Goal: Task Accomplishment & Management: Use online tool/utility

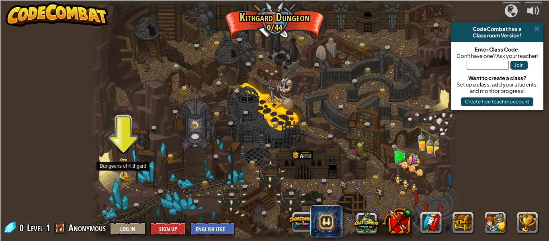
click at [127, 175] on img at bounding box center [123, 166] width 8 height 18
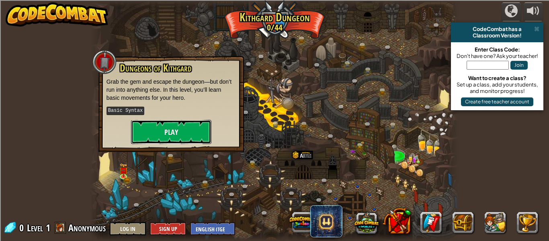
click at [193, 129] on button "Play" at bounding box center [171, 132] width 80 height 24
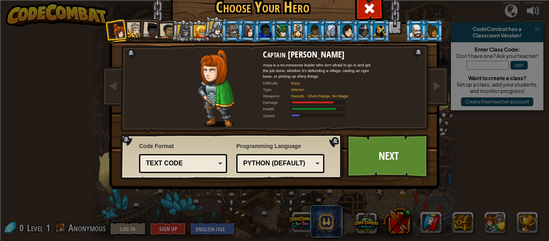
click at [318, 32] on div at bounding box center [314, 30] width 12 height 13
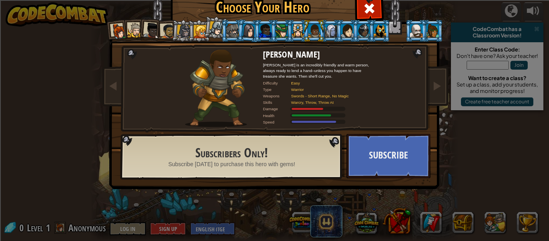
click at [257, 27] on li at bounding box center [265, 31] width 22 height 22
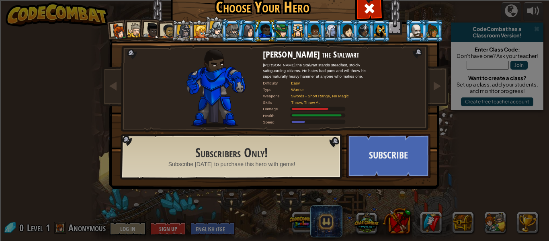
click at [233, 27] on div at bounding box center [232, 30] width 12 height 13
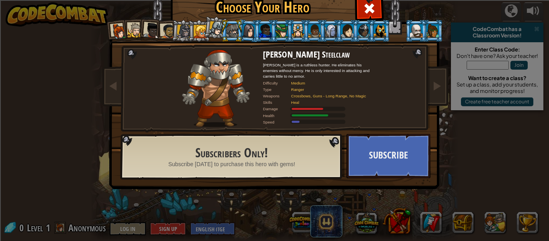
click at [369, 31] on li at bounding box center [379, 31] width 22 height 22
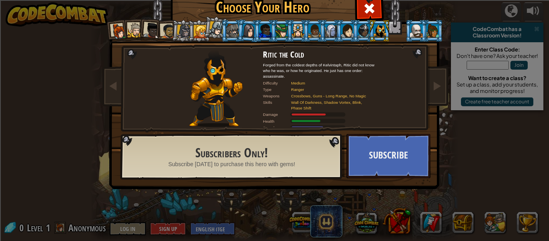
click at [196, 30] on div at bounding box center [200, 31] width 13 height 13
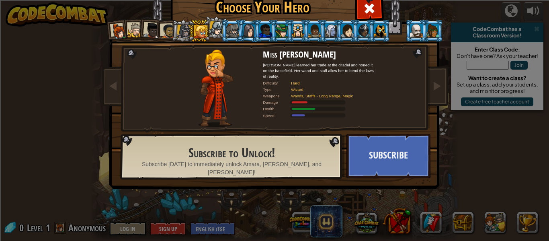
click at [183, 27] on div at bounding box center [184, 31] width 14 height 14
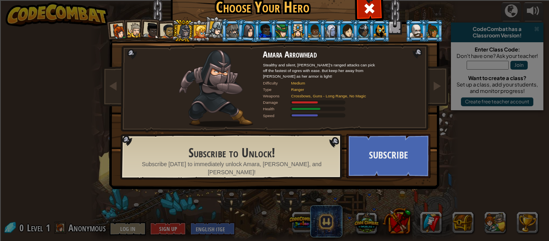
click at [136, 28] on div at bounding box center [135, 30] width 15 height 15
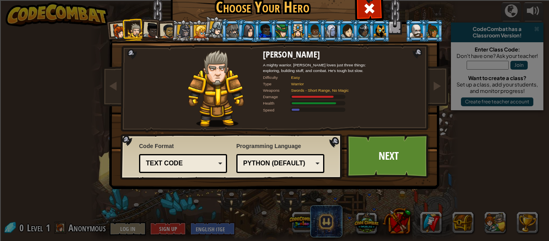
click at [172, 31] on li at bounding box center [182, 30] width 23 height 23
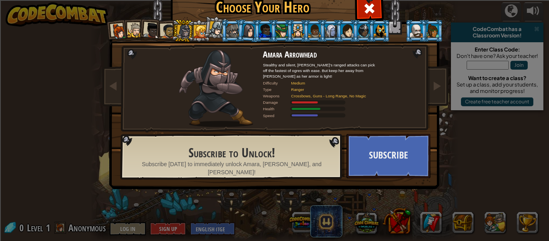
click at [169, 30] on div at bounding box center [167, 31] width 15 height 15
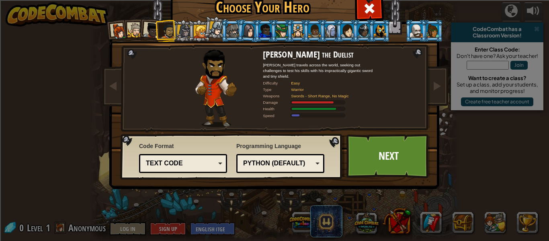
click at [154, 39] on li at bounding box center [150, 30] width 24 height 24
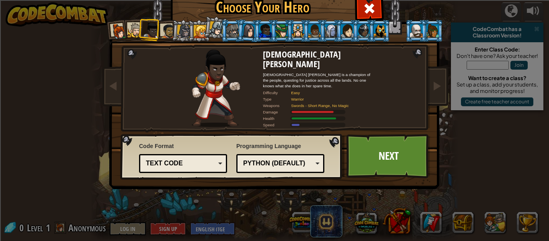
click at [125, 33] on div at bounding box center [119, 31] width 16 height 16
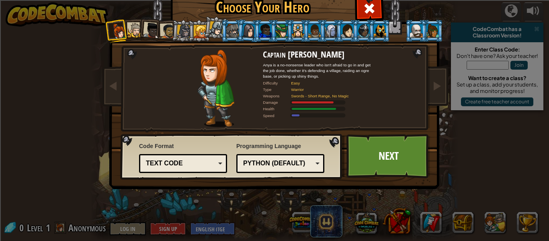
click at [120, 29] on div at bounding box center [119, 31] width 16 height 16
click at [135, 28] on div at bounding box center [135, 30] width 15 height 15
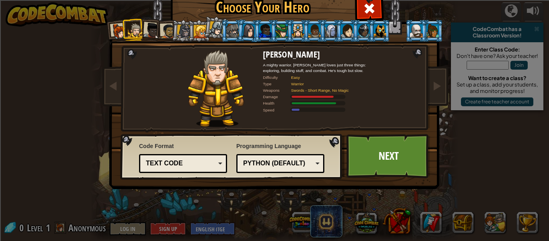
click at [265, 159] on div "Python (Default)" at bounding box center [277, 163] width 69 height 9
click at [184, 164] on div "Text code" at bounding box center [180, 163] width 69 height 9
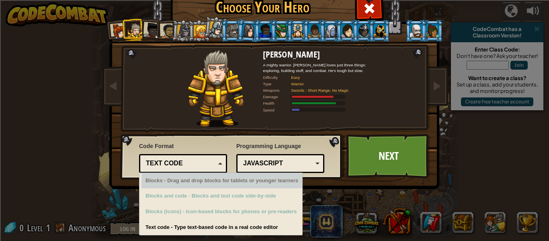
click at [204, 176] on div "Blocks - Drag and drop blocks for tablets or younger learners" at bounding box center [221, 181] width 161 height 16
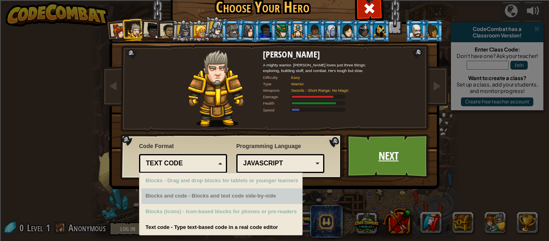
click at [378, 149] on link "Next" at bounding box center [388, 156] width 84 height 44
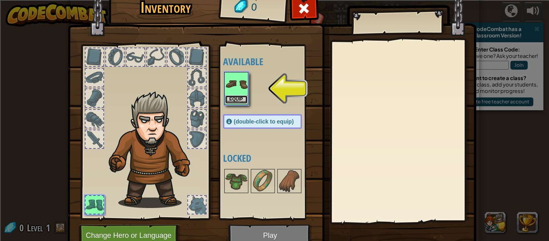
click at [235, 100] on button "Equip" at bounding box center [236, 99] width 22 height 8
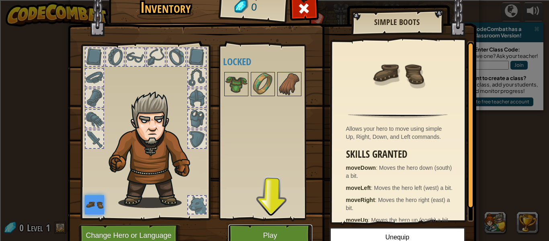
click at [258, 228] on button "Play" at bounding box center [270, 235] width 84 height 22
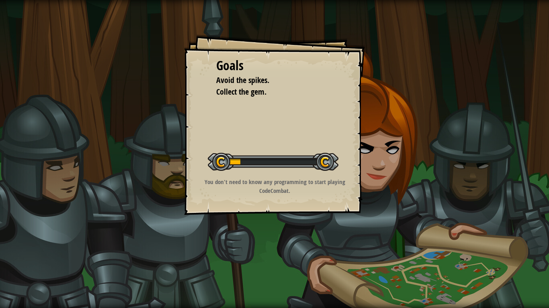
click at [351, 240] on div "Goals Avoid the spikes. Collect the gem. Start Level Error loading from server.…" at bounding box center [274, 154] width 549 height 308
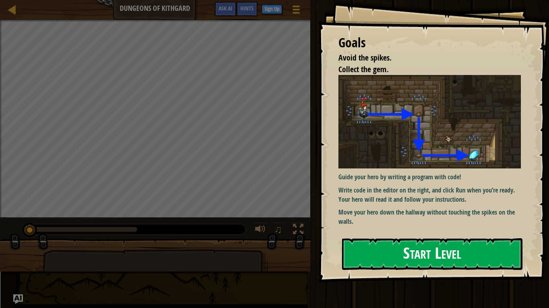
click at [407, 143] on img at bounding box center [429, 122] width 182 height 94
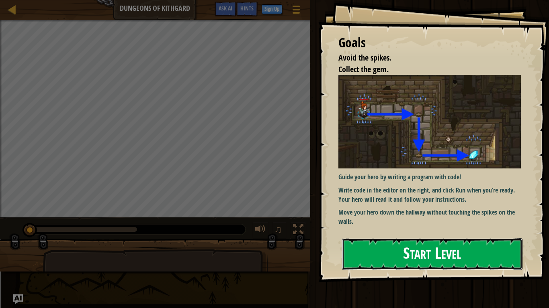
click at [364, 240] on button "Start Level" at bounding box center [432, 255] width 180 height 32
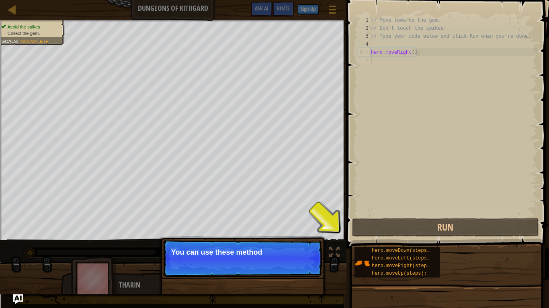
click at [310, 240] on p "Continue You can use these method" at bounding box center [242, 258] width 159 height 37
click at [316, 240] on p "Continue You can use these methods." at bounding box center [242, 258] width 159 height 37
click at [311, 240] on div at bounding box center [310, 263] width 3 height 3
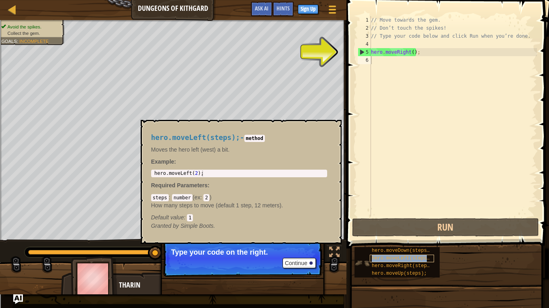
click at [373, 240] on span "hero.moveLeft(steps);" at bounding box center [401, 259] width 61 height 6
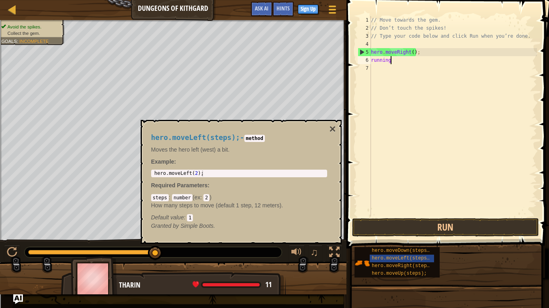
scroll to position [4, 2]
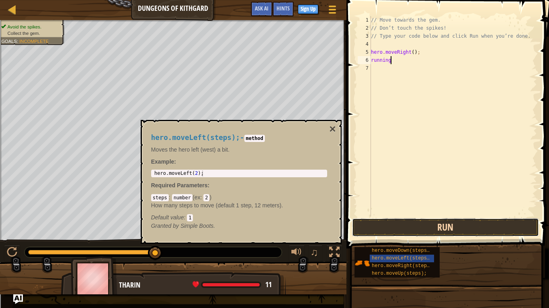
click at [439, 230] on button "Run" at bounding box center [445, 227] width 187 height 18
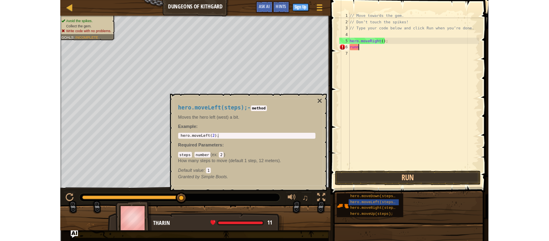
scroll to position [4, 0]
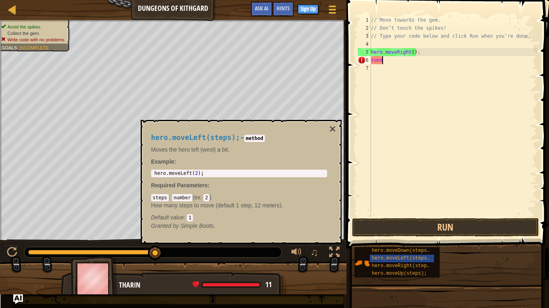
type textarea "r"
type textarea "hero.moveRig"
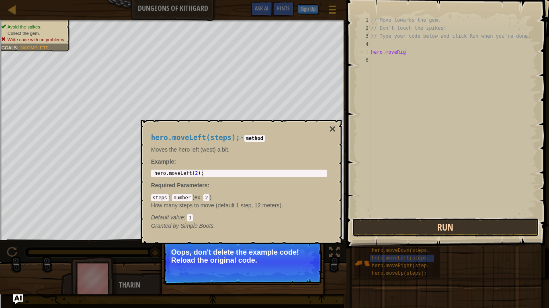
click at [396, 230] on button "Run" at bounding box center [445, 227] width 187 height 18
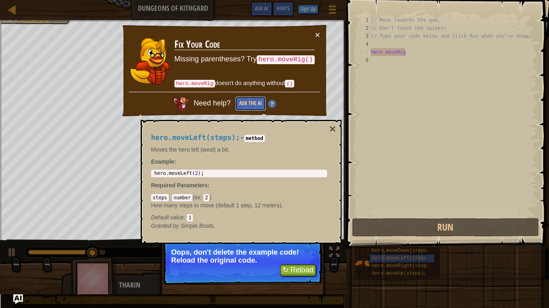
click at [251, 97] on button "Ask the AI" at bounding box center [250, 103] width 31 height 15
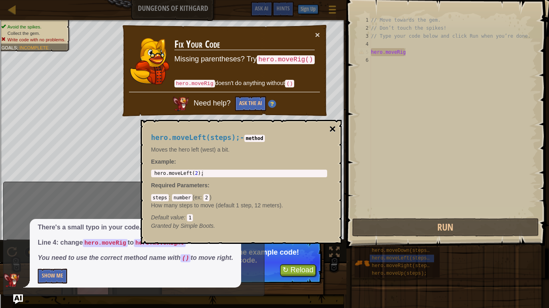
click at [329, 127] on button "×" at bounding box center [332, 129] width 6 height 11
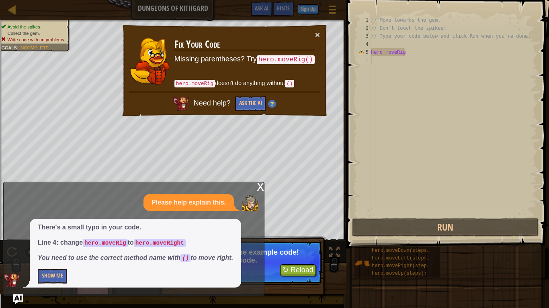
click at [454, 65] on div "// Move towards the gem. // Don’t touch the spikes! // Type your code below and…" at bounding box center [452, 124] width 167 height 217
click at [397, 59] on div "// Move towards the gem. // Don’t touch the spikes! // Type your code below and…" at bounding box center [452, 124] width 167 height 217
click at [400, 48] on div "// Move towards the gem. // Don’t touch the spikes! // Type your code below and…" at bounding box center [452, 124] width 167 height 217
type textarea "hero.moveRig"
